Goal: Information Seeking & Learning: Find specific page/section

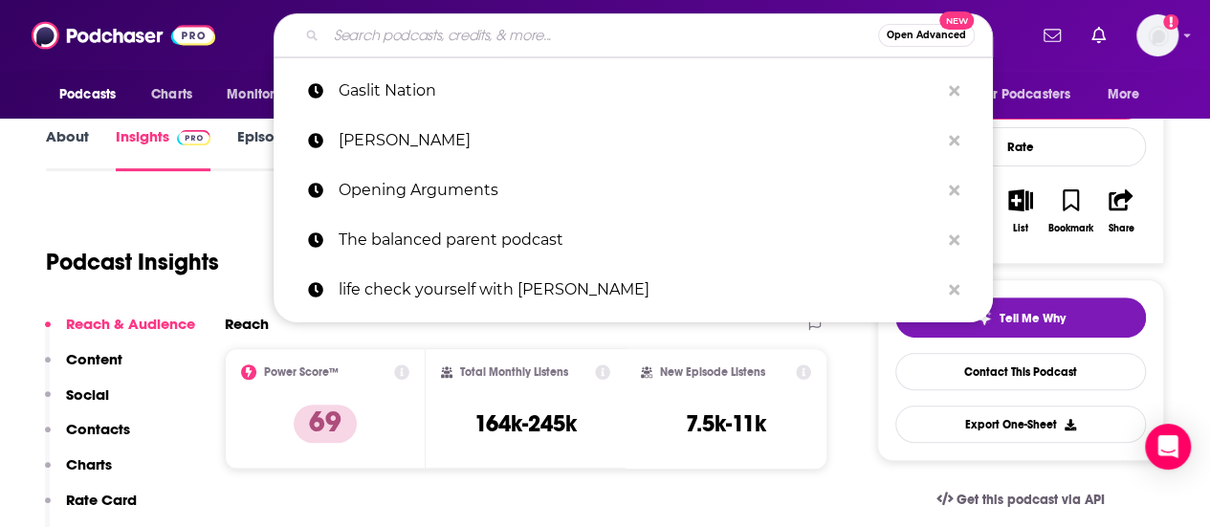
click at [635, 32] on input "Search podcasts, credits, & more..." at bounding box center [602, 35] width 552 height 31
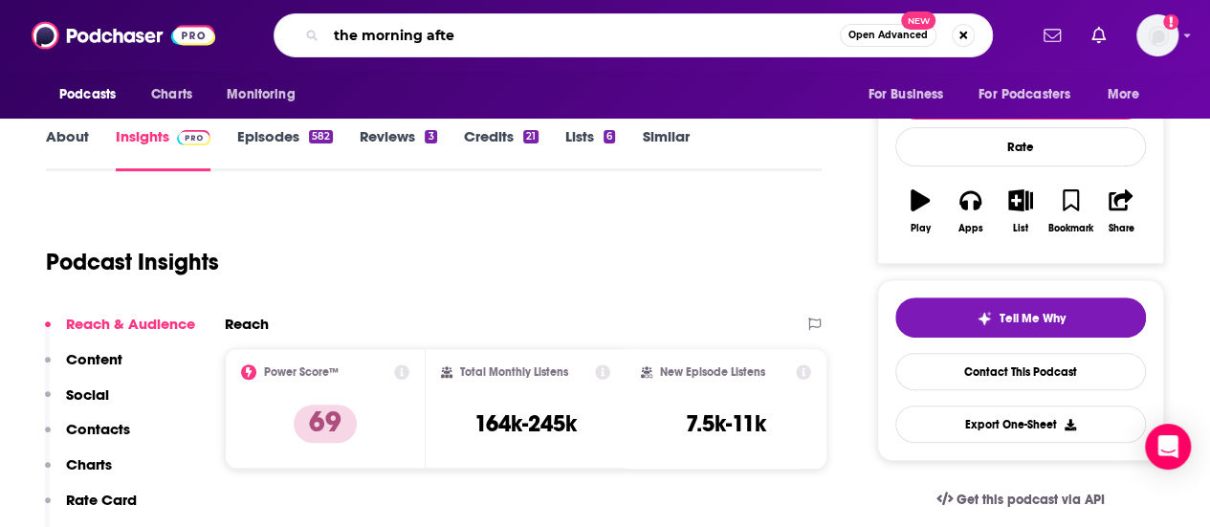
type input "the morning after"
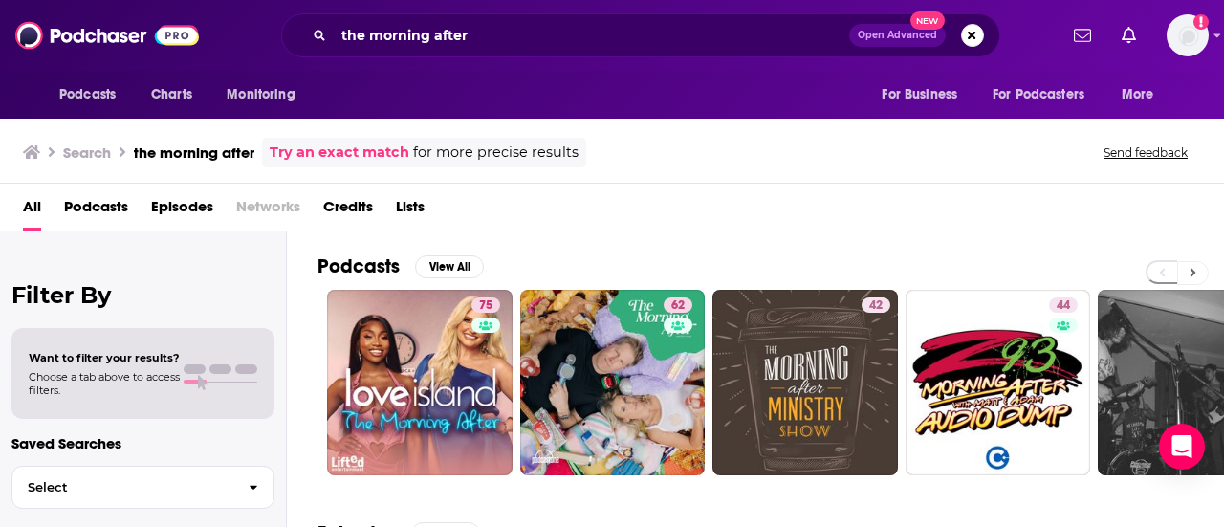
click at [1192, 263] on button at bounding box center [1193, 273] width 32 height 24
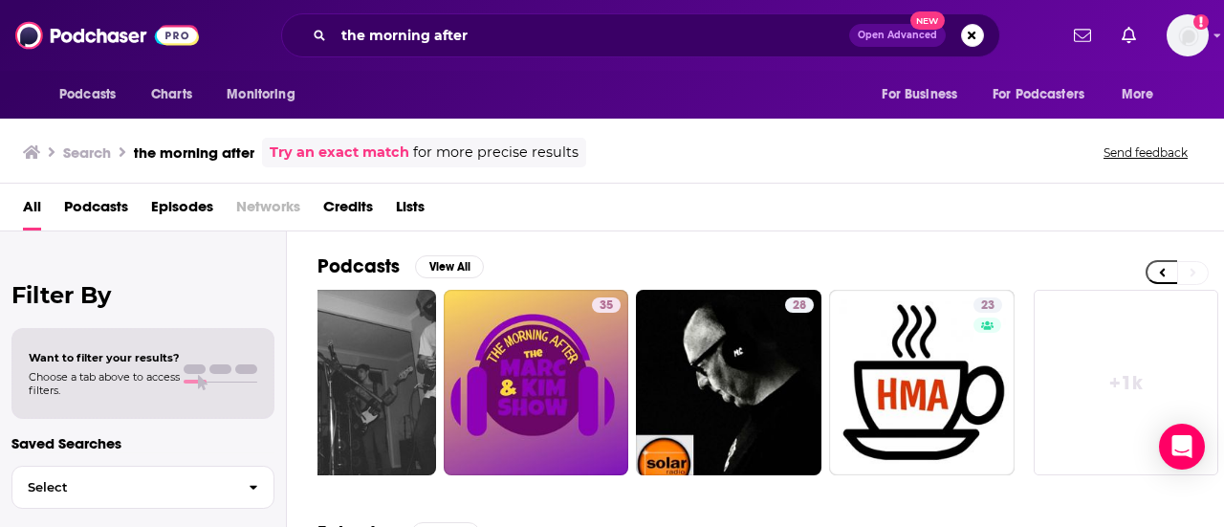
scroll to position [0, 849]
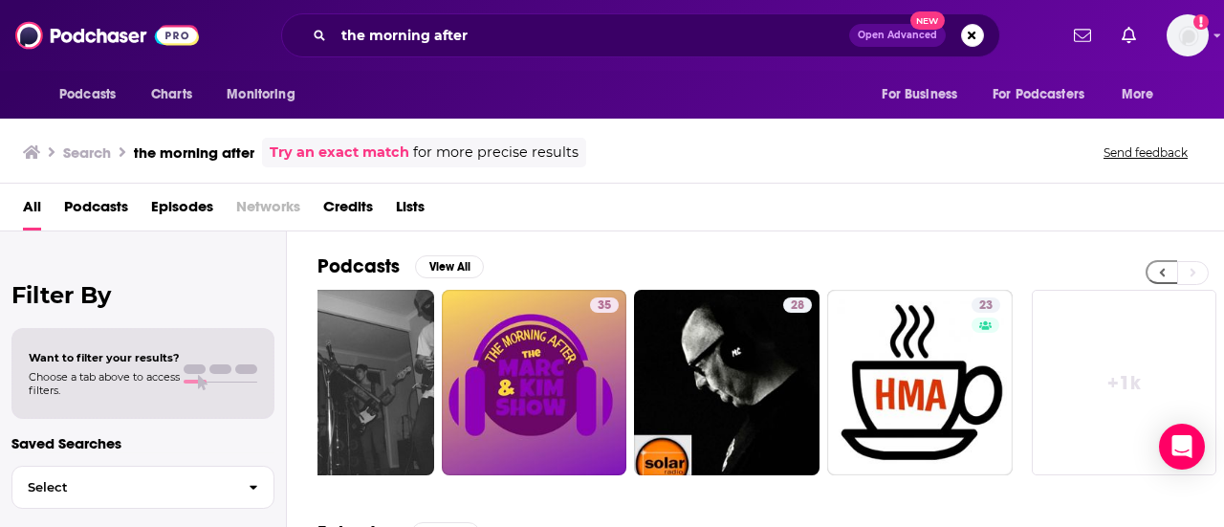
click at [1163, 273] on icon at bounding box center [1163, 273] width 6 height 9
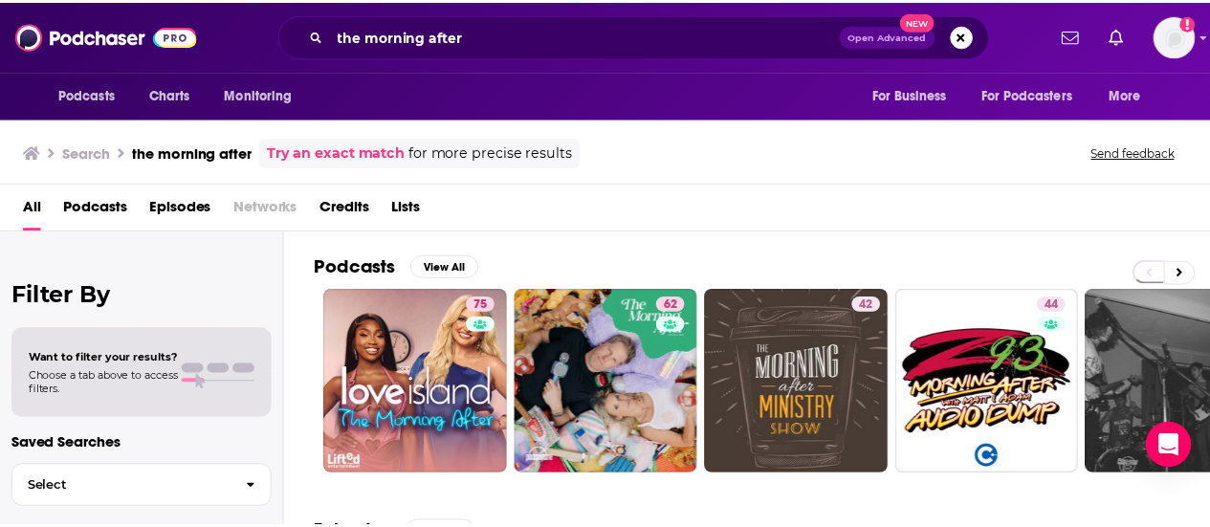
scroll to position [0, 0]
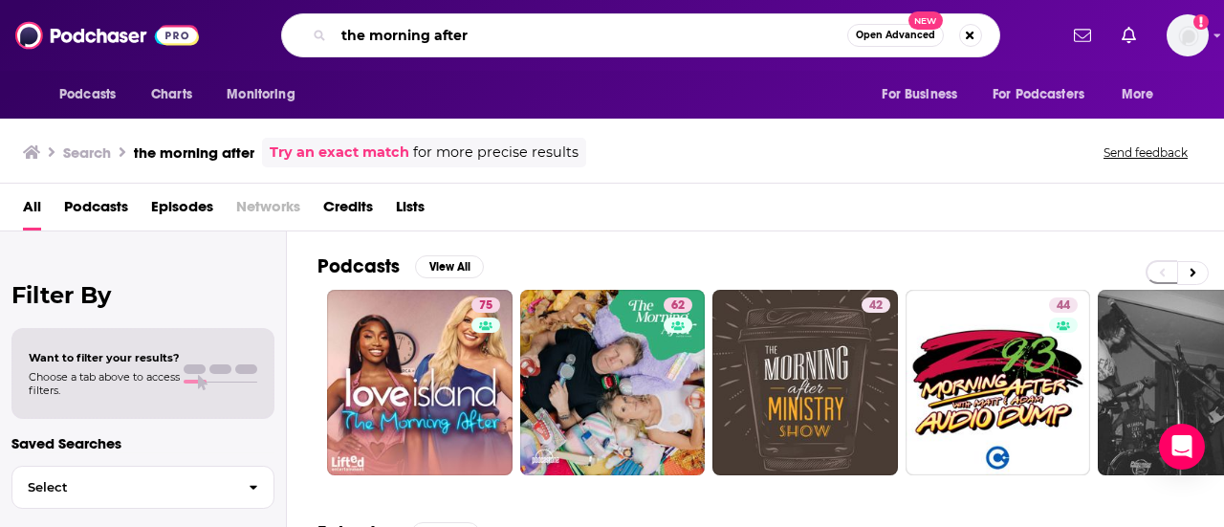
click at [499, 32] on input "the morning after" at bounding box center [590, 35] width 513 height 31
type input "t"
type input "gaslit nation"
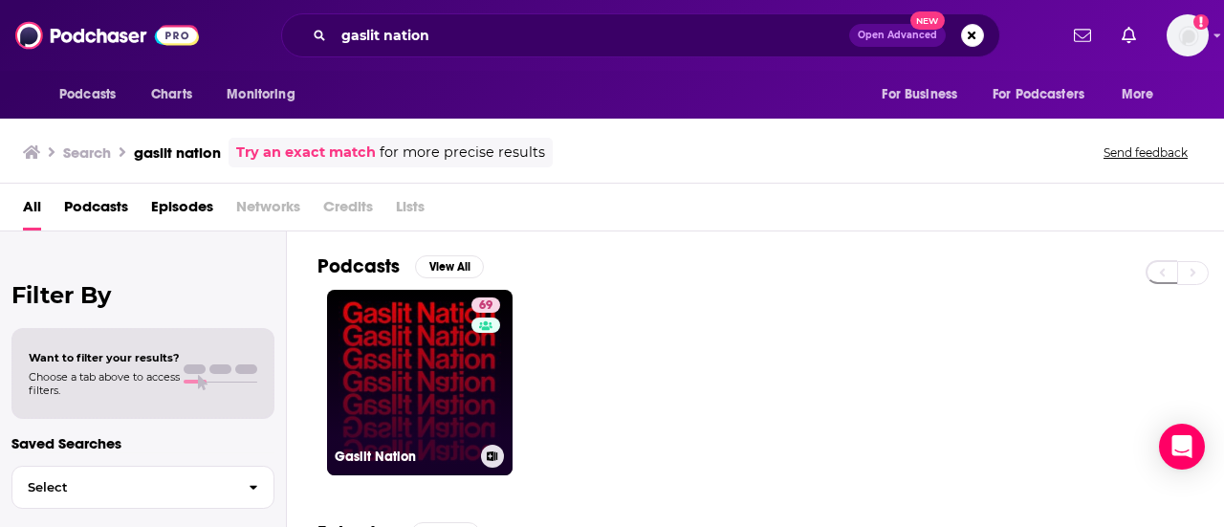
click at [399, 341] on link "69 Gaslit Nation" at bounding box center [420, 383] width 186 height 186
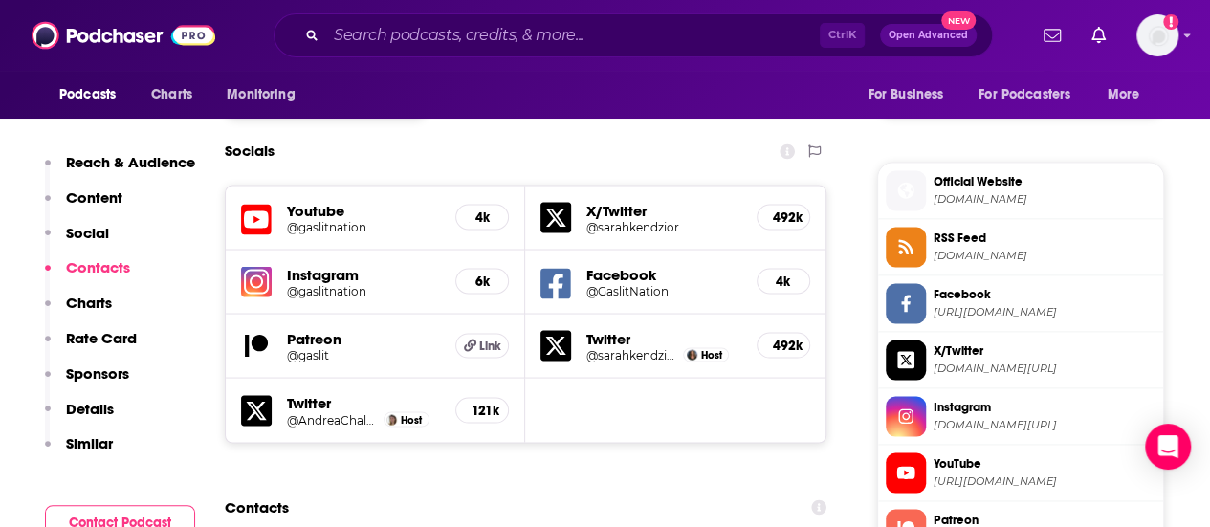
scroll to position [1593, 0]
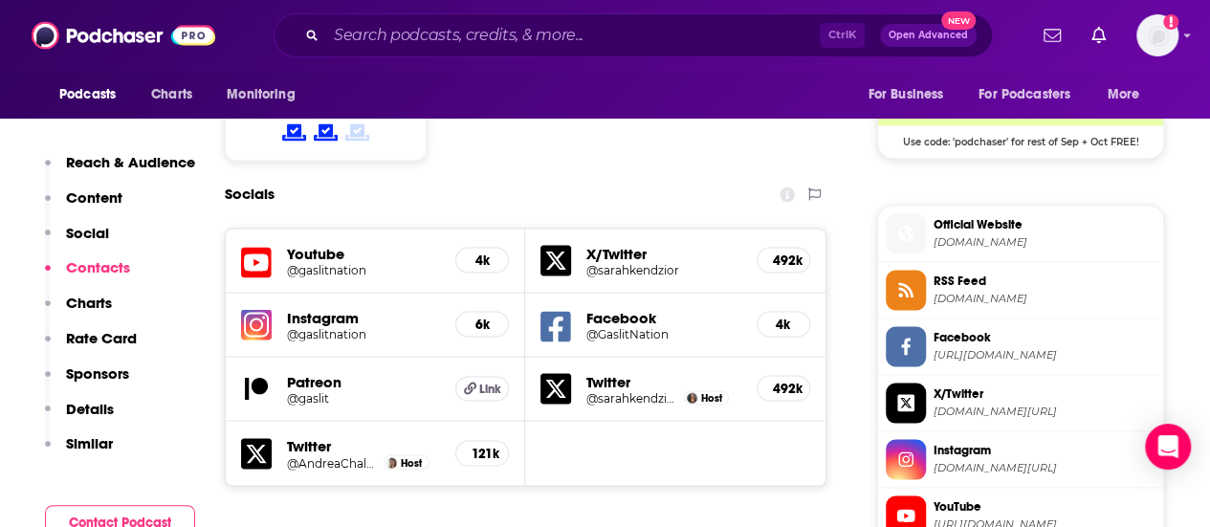
click at [1000, 225] on span "Official Website" at bounding box center [1044, 223] width 222 height 17
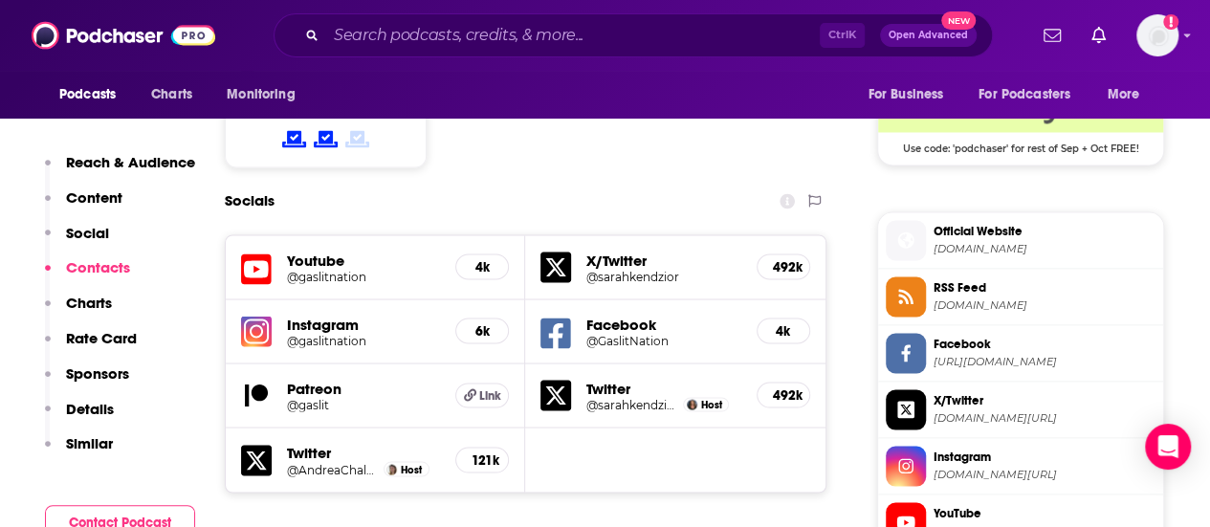
scroll to position [1814, 0]
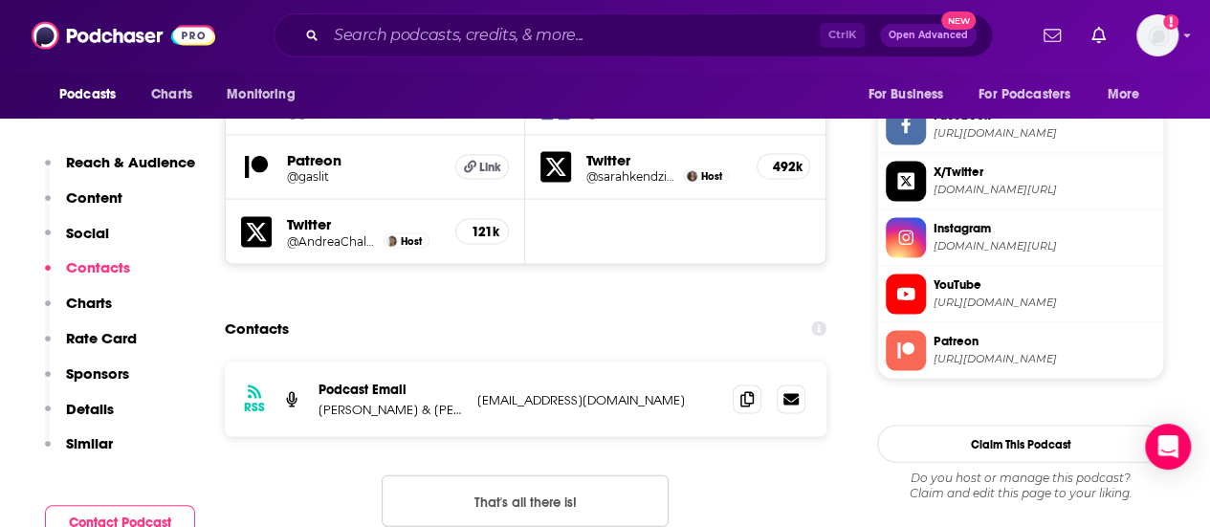
click at [961, 337] on span "Patreon" at bounding box center [1044, 341] width 222 height 17
